Goal: Task Accomplishment & Management: Manage account settings

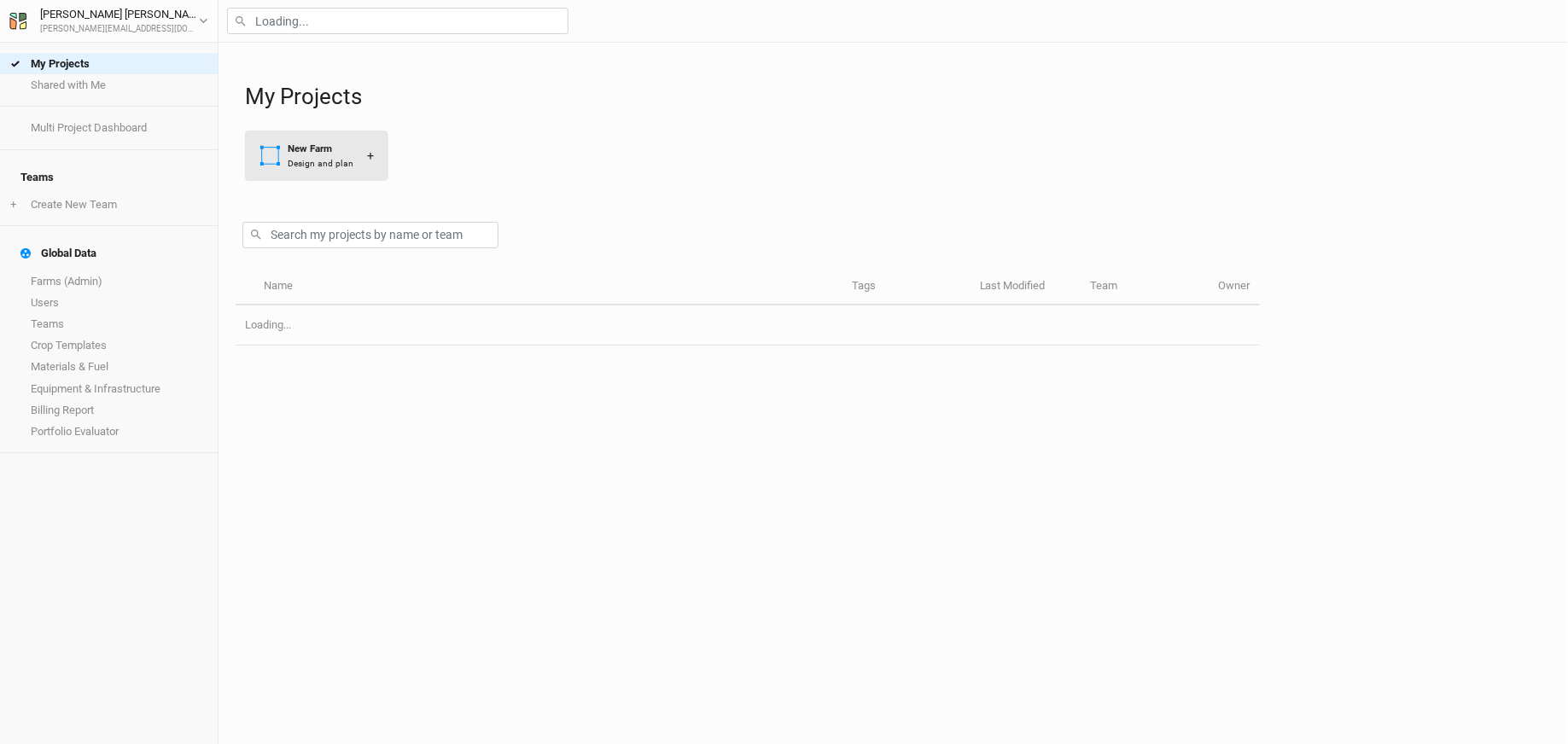
click at [344, 153] on div "New Farm" at bounding box center [321, 149] width 66 height 15
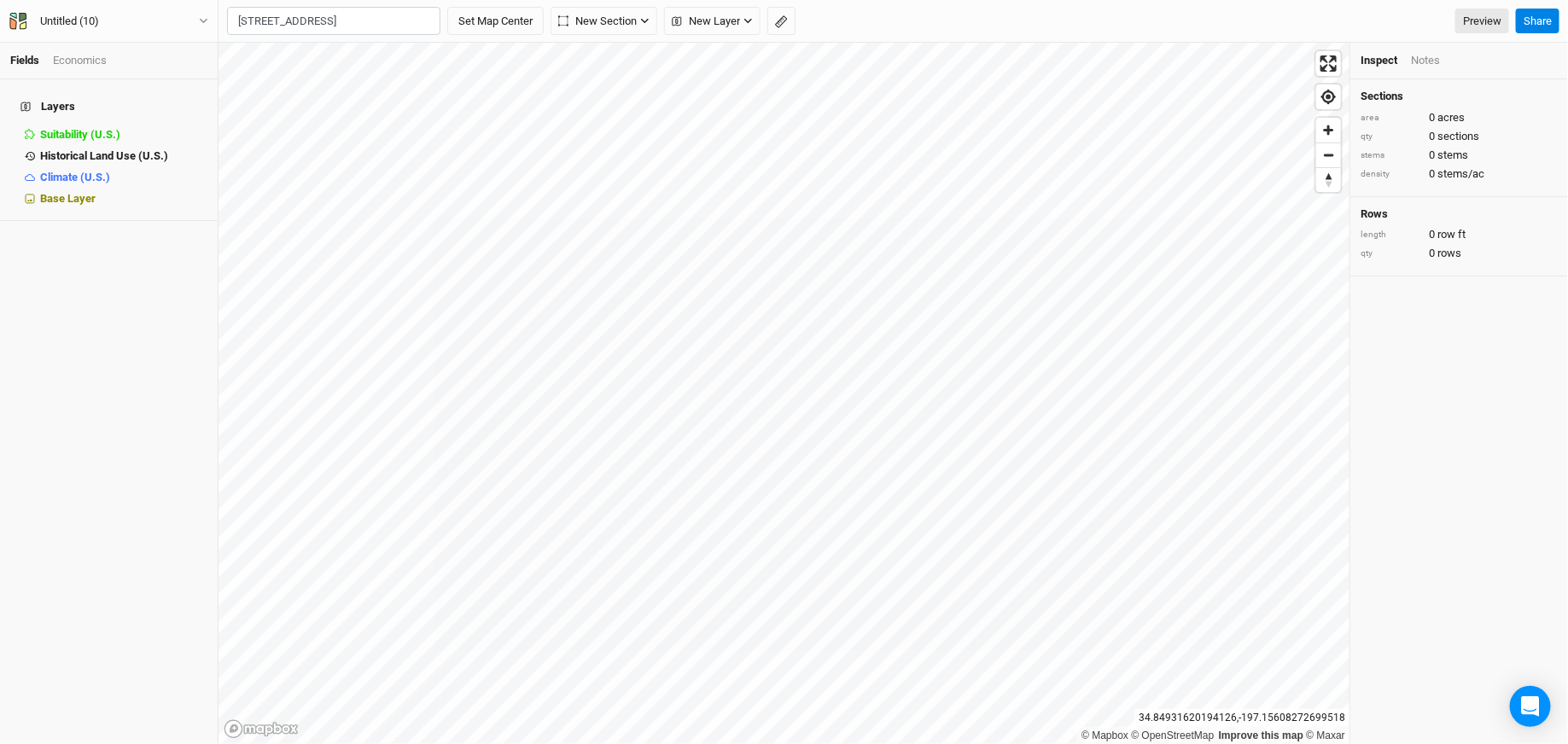
click at [355, 67] on div "River, [US_STATE] 41264, [GEOGRAPHIC_DATA]" at bounding box center [367, 79] width 213 height 29
type input "[STREET_ADDRESS][US_STATE]"
click at [124, 12] on div "Untitled (10) Back Project Settings User settings Imperial Metric Keyboard Shor…" at bounding box center [109, 22] width 201 height 19
click at [112, 24] on div "Untitled (10)" at bounding box center [70, 22] width 86 height 17
click at [112, 75] on button "Project Settings" at bounding box center [142, 70] width 135 height 22
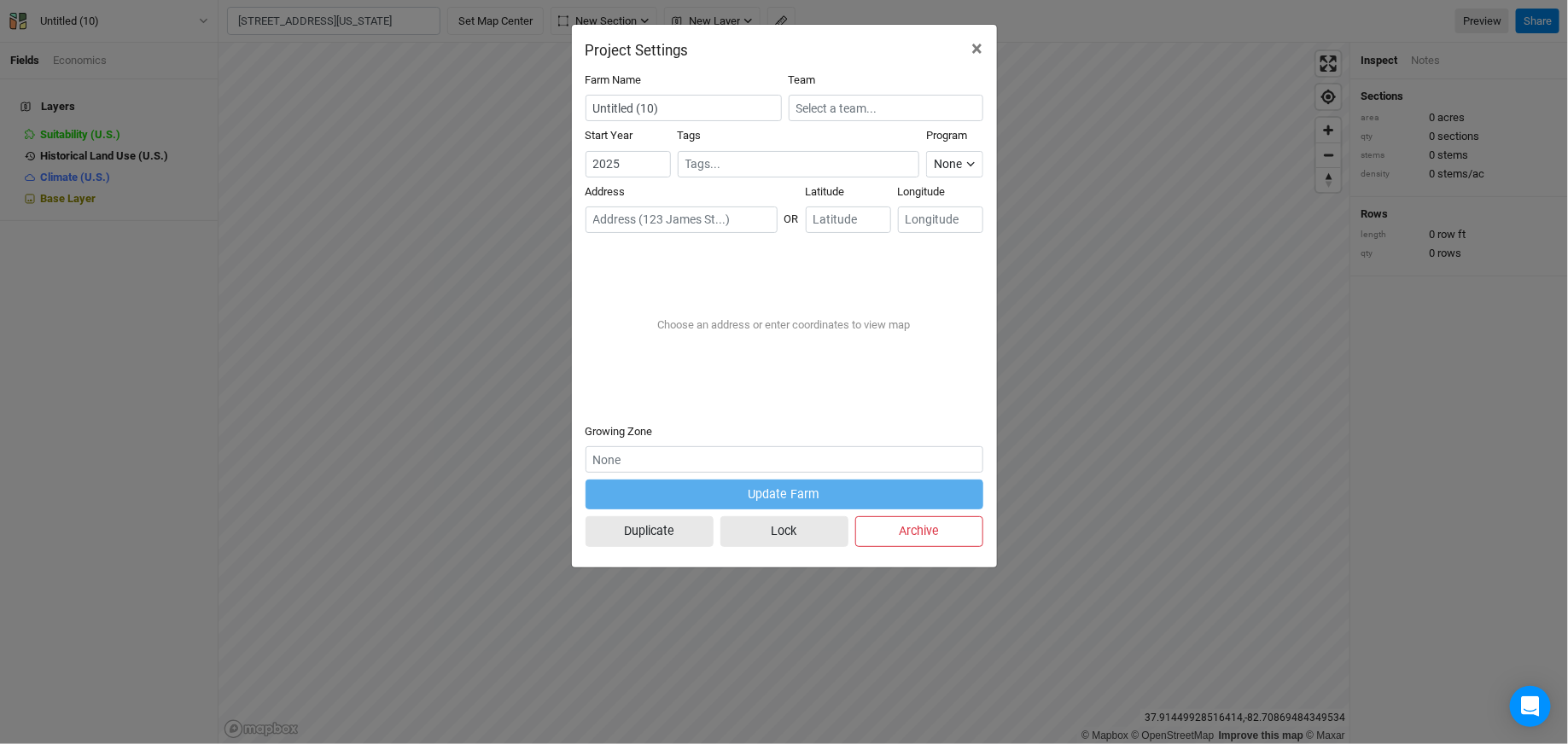
click at [678, 226] on input "text" at bounding box center [681, 219] width 192 height 27
paste input "[STREET_ADDRESS]"
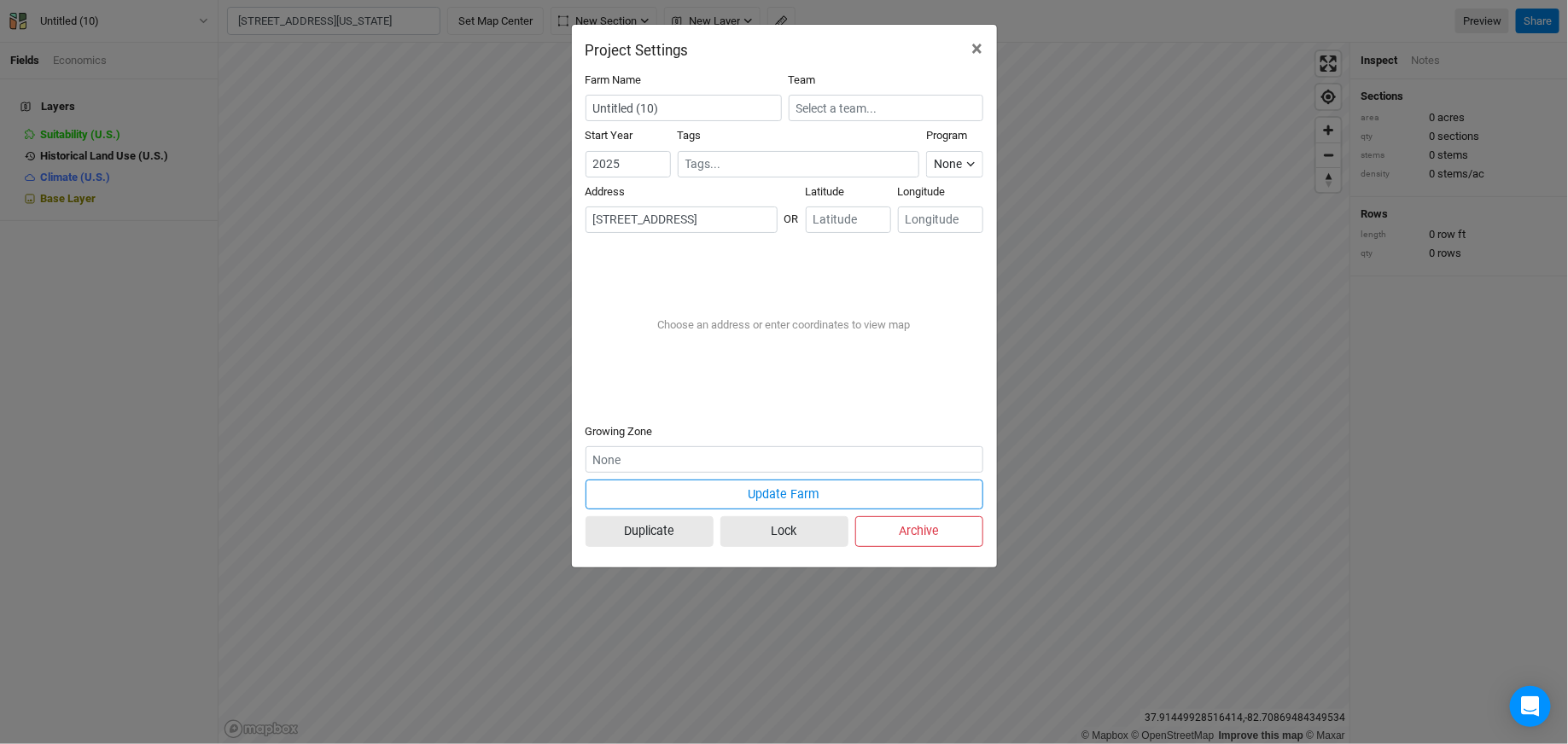
click at [712, 265] on div "River, [US_STATE] 41264, [GEOGRAPHIC_DATA]" at bounding box center [726, 276] width 213 height 29
type input "[STREET_ADDRESS][US_STATE]"
type input "37.907825"
type input "-82.695268"
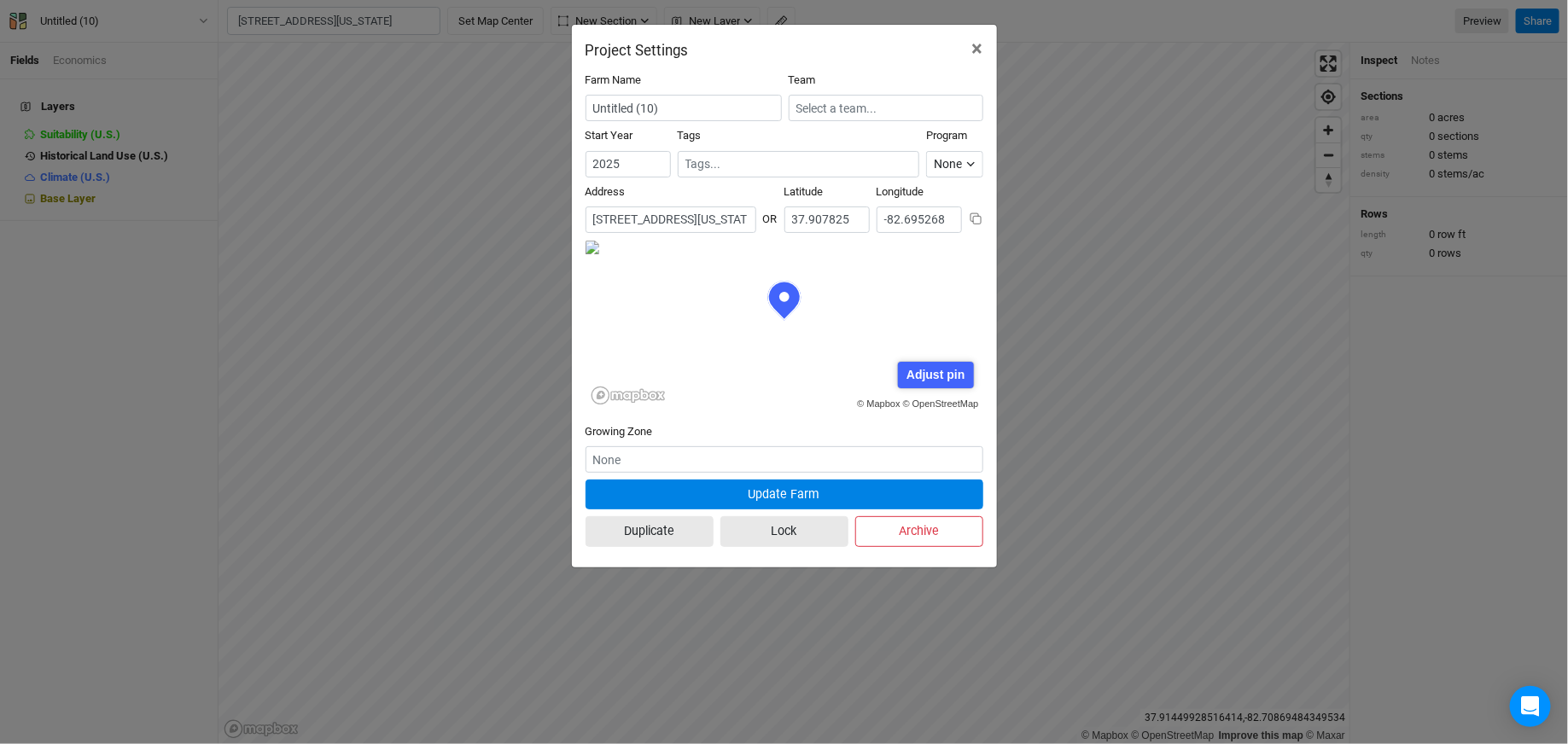
scroll to position [86, 199]
drag, startPoint x: 677, startPoint y: 113, endPoint x: 538, endPoint y: 111, distance: 139.0
click at [538, 111] on div "Project Settings × Farm Name Untitled (10) Team Start Year [DATE] Tags Program …" at bounding box center [784, 372] width 1568 height 744
type input "Lost Creek Events ([PERSON_NAME])"
click at [911, 112] on input "text" at bounding box center [885, 108] width 194 height 27
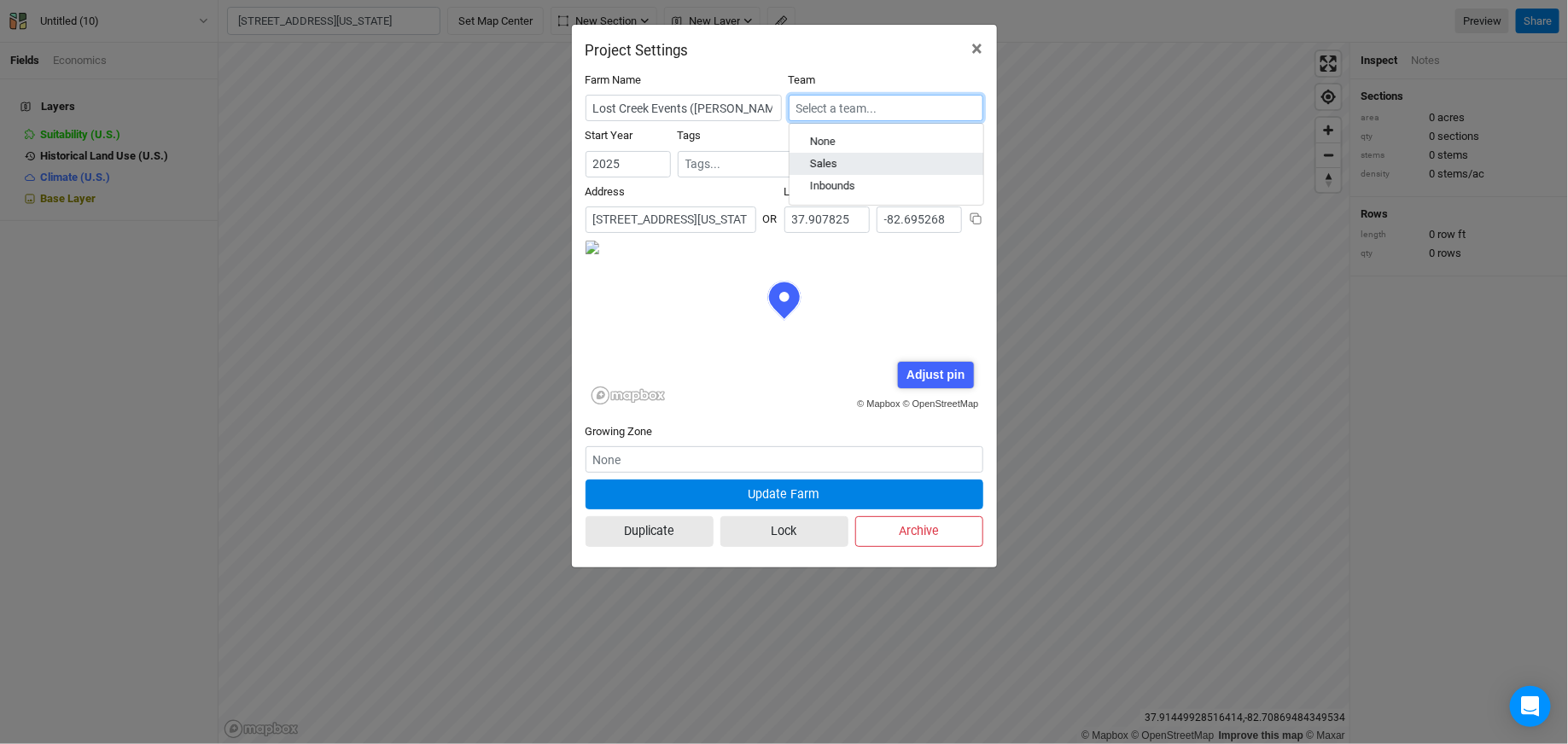
click at [883, 167] on div "Sales" at bounding box center [886, 165] width 153 height 16
type input "Sales"
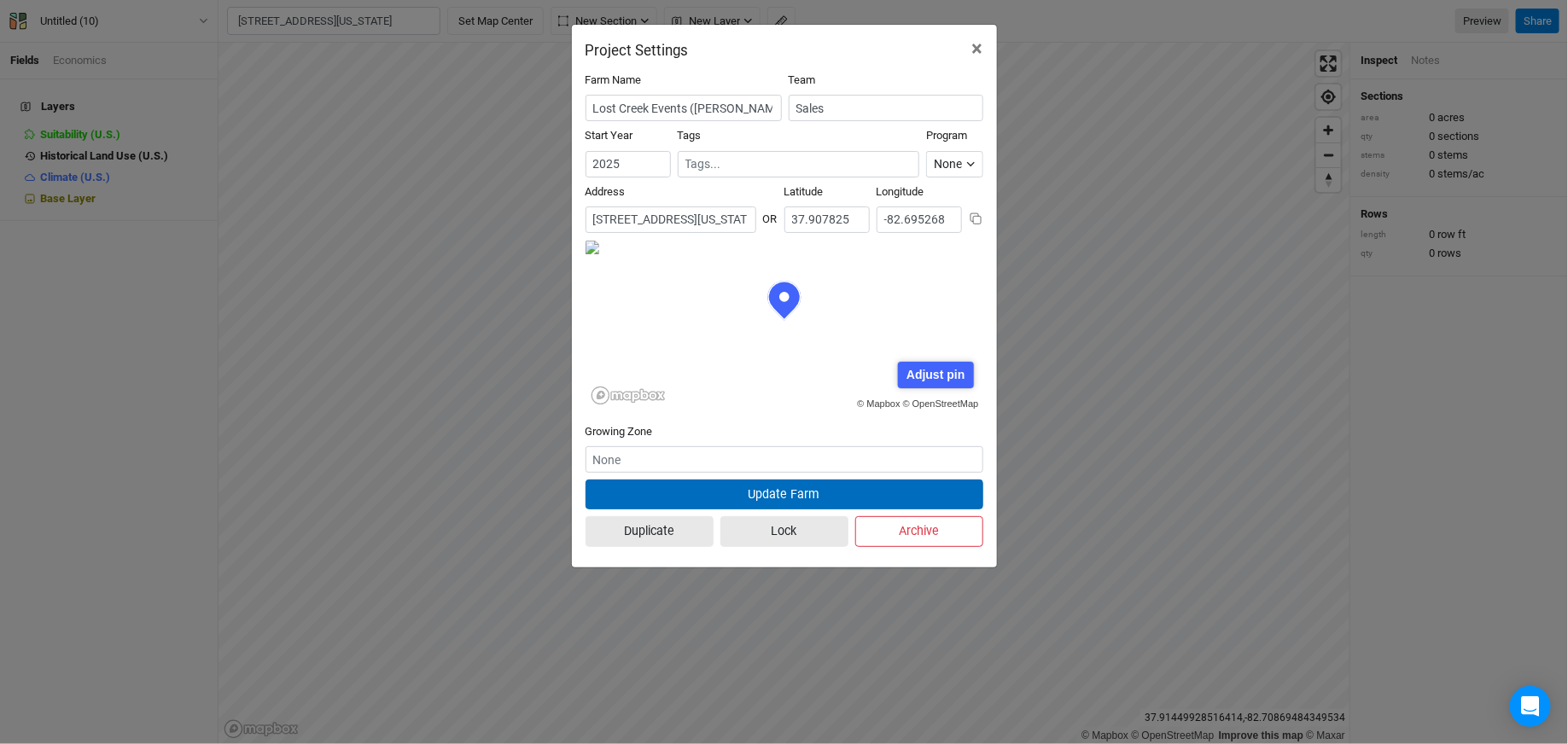
click at [799, 503] on button "Update Farm" at bounding box center [784, 494] width 398 height 30
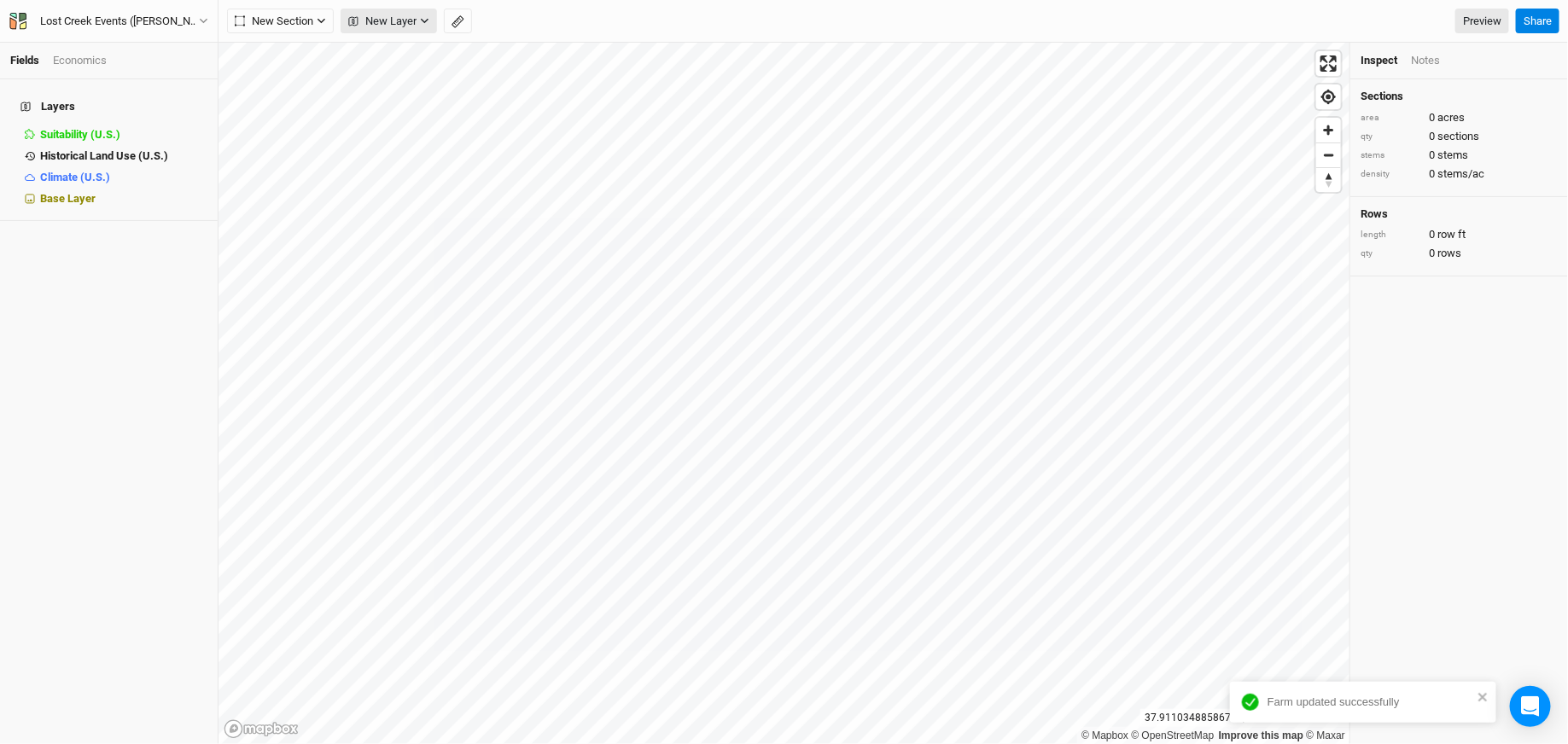
click at [383, 22] on span "New Layer" at bounding box center [382, 22] width 68 height 17
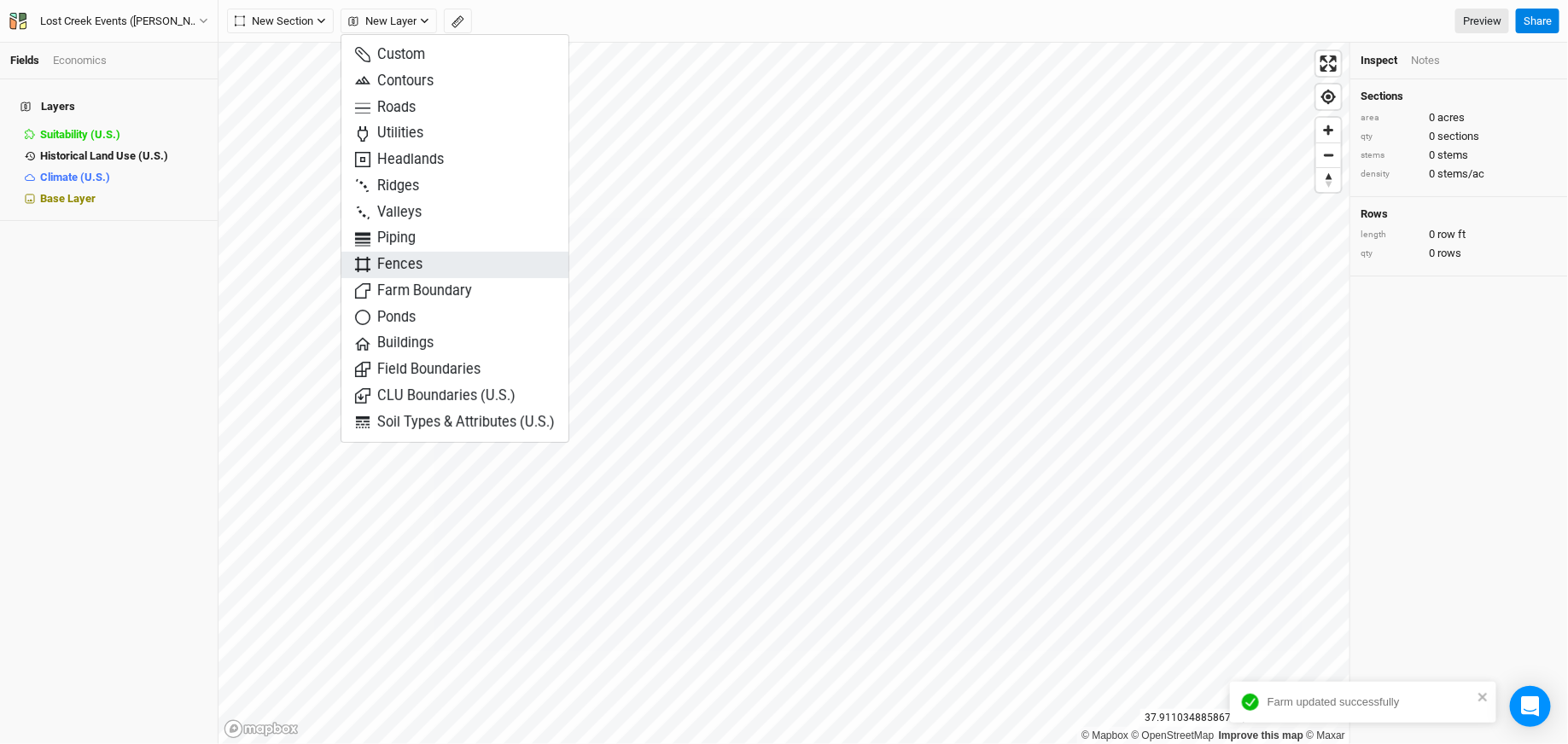
click at [419, 276] on button "Fences" at bounding box center [455, 264] width 227 height 27
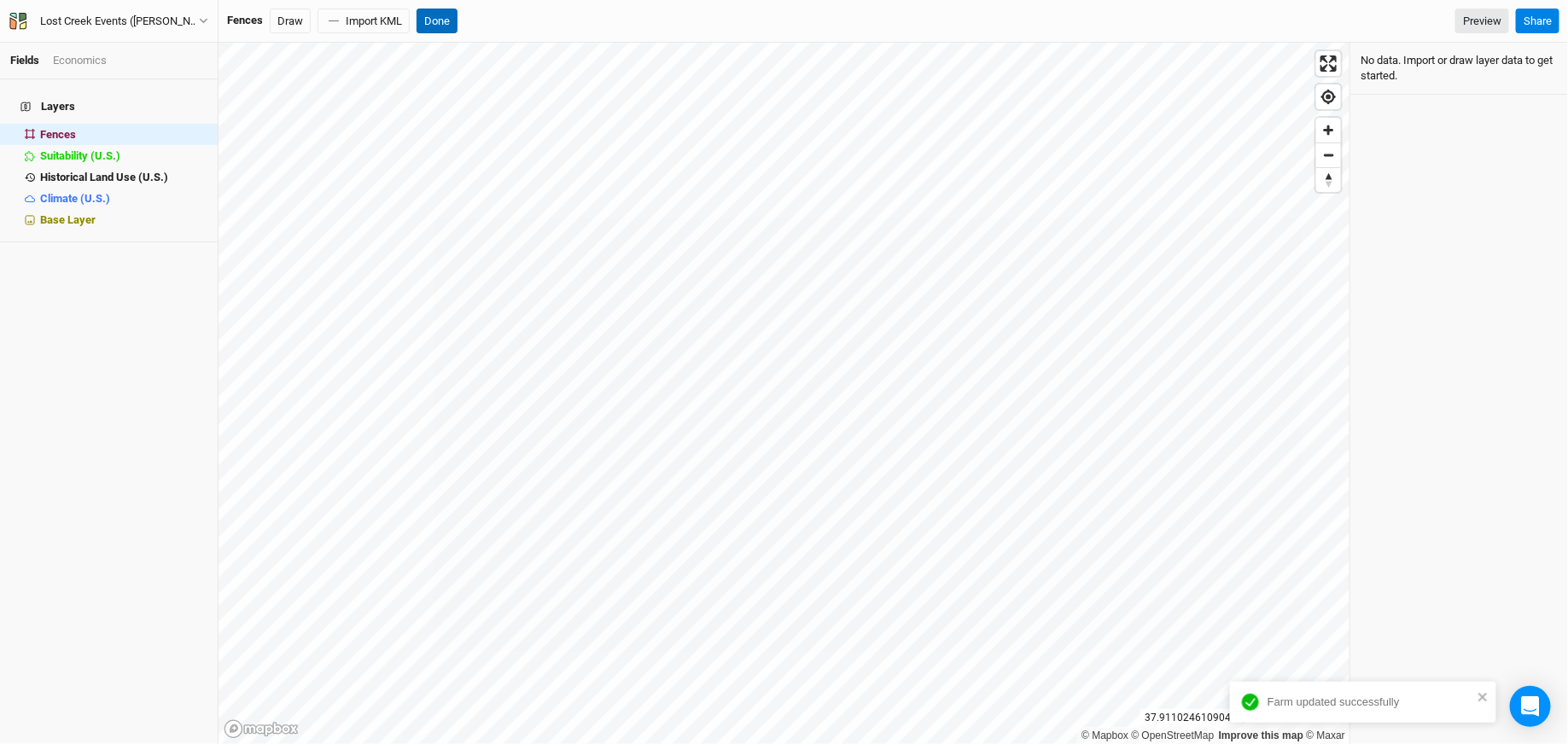
click at [434, 17] on button "Done" at bounding box center [437, 22] width 41 height 26
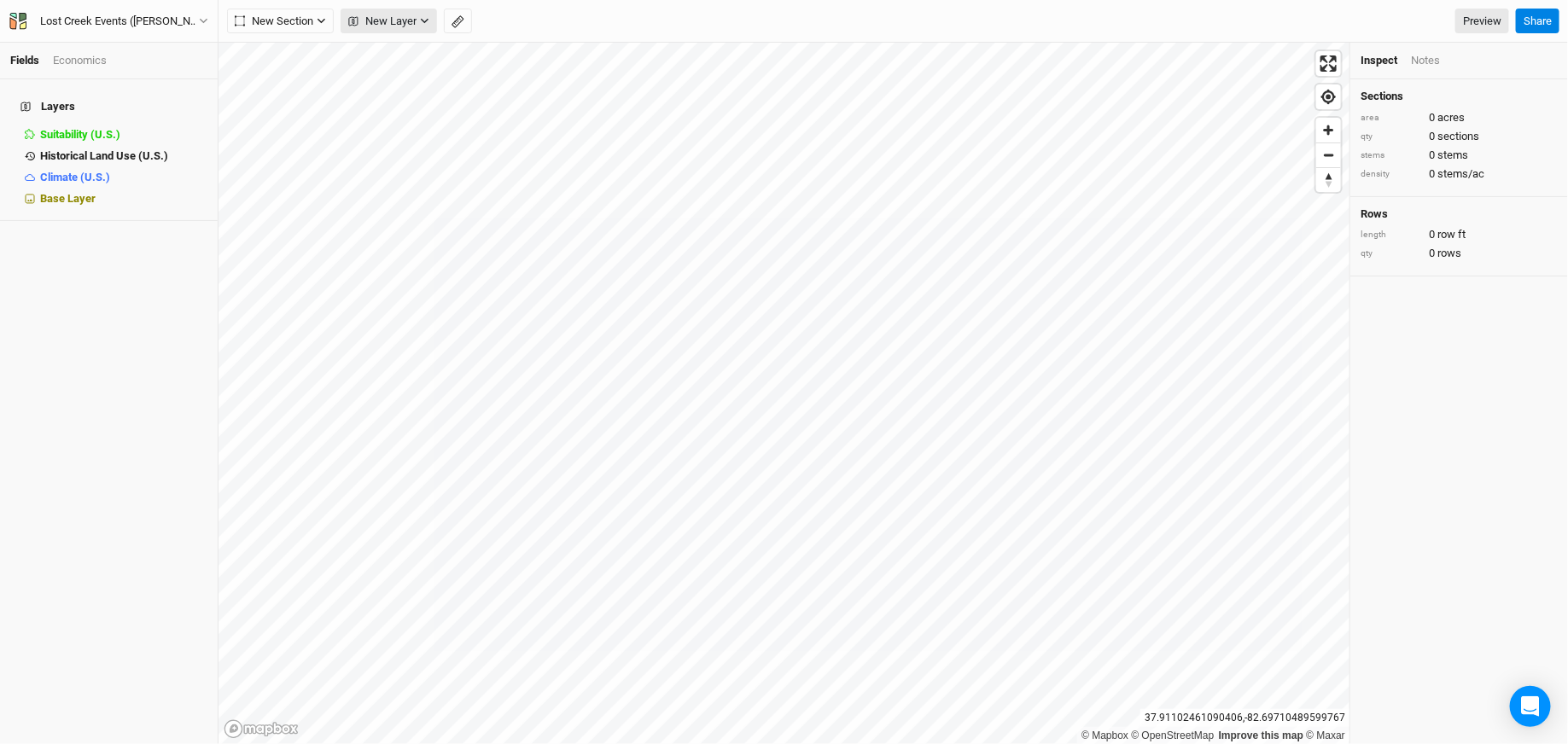
click at [388, 16] on span "New Layer" at bounding box center [382, 22] width 68 height 17
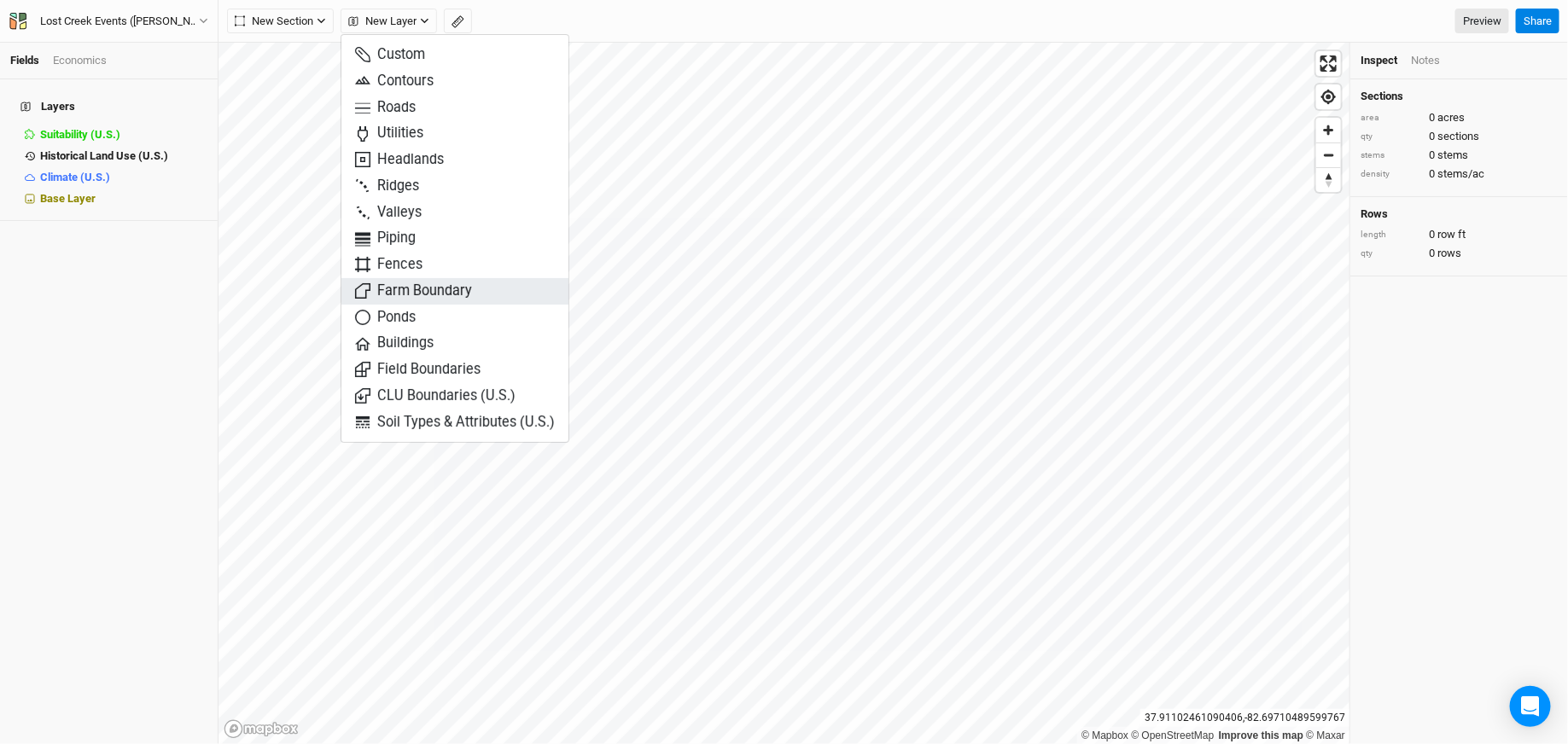
click at [424, 295] on span "Farm Boundary" at bounding box center [413, 291] width 117 height 20
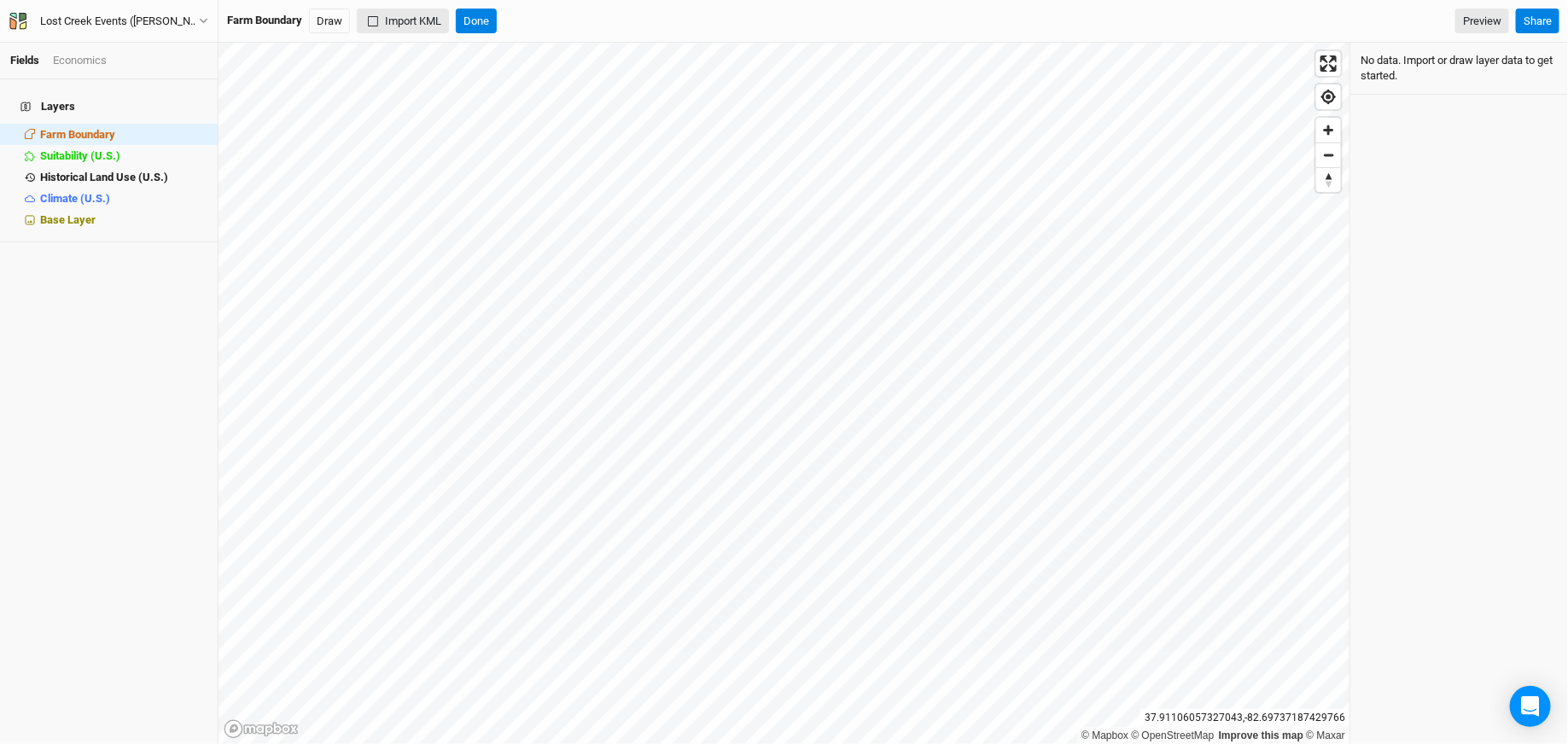
click at [392, 28] on button "Import KML" at bounding box center [403, 22] width 92 height 26
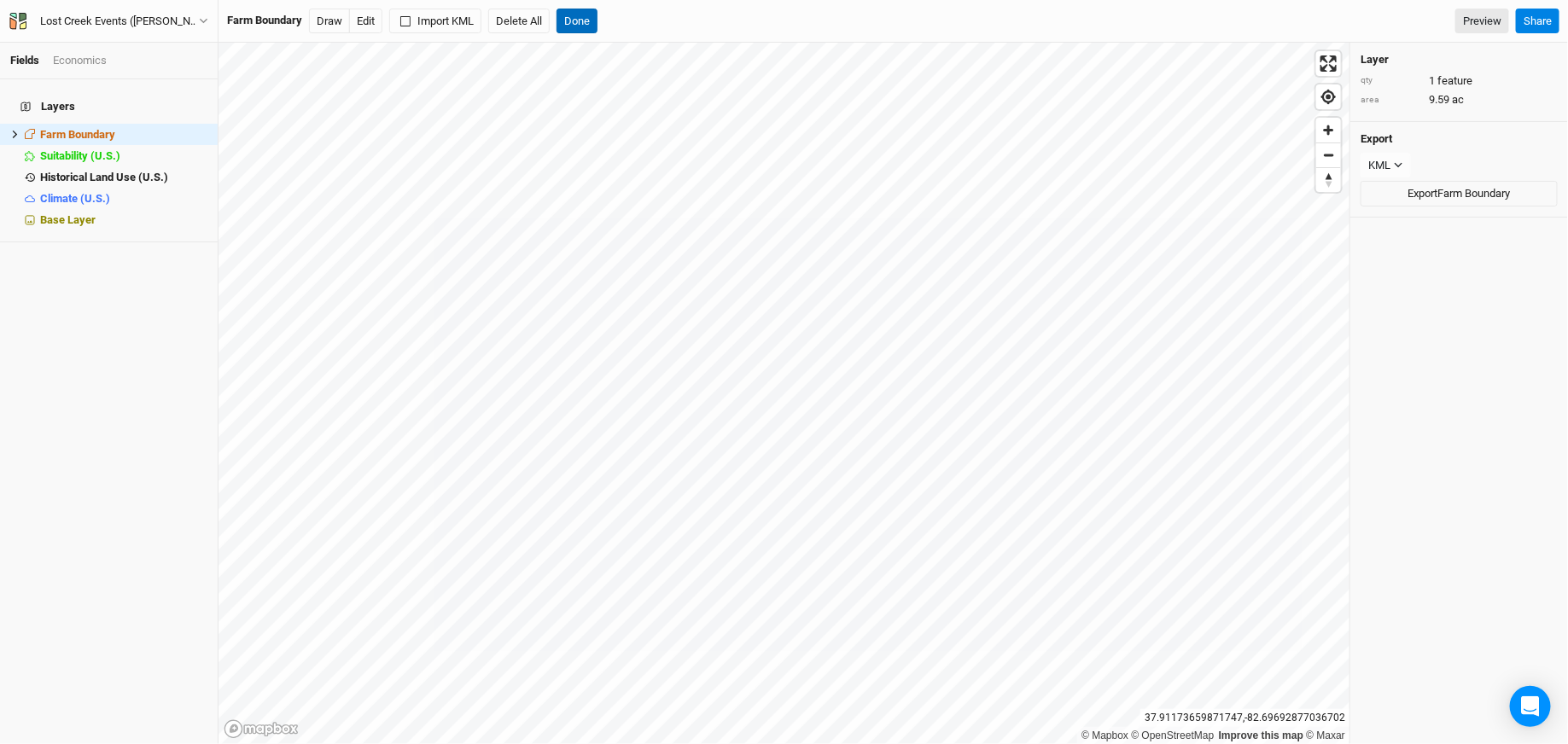
click at [574, 16] on button "Done" at bounding box center [577, 22] width 41 height 26
